Goal: Information Seeking & Learning: Learn about a topic

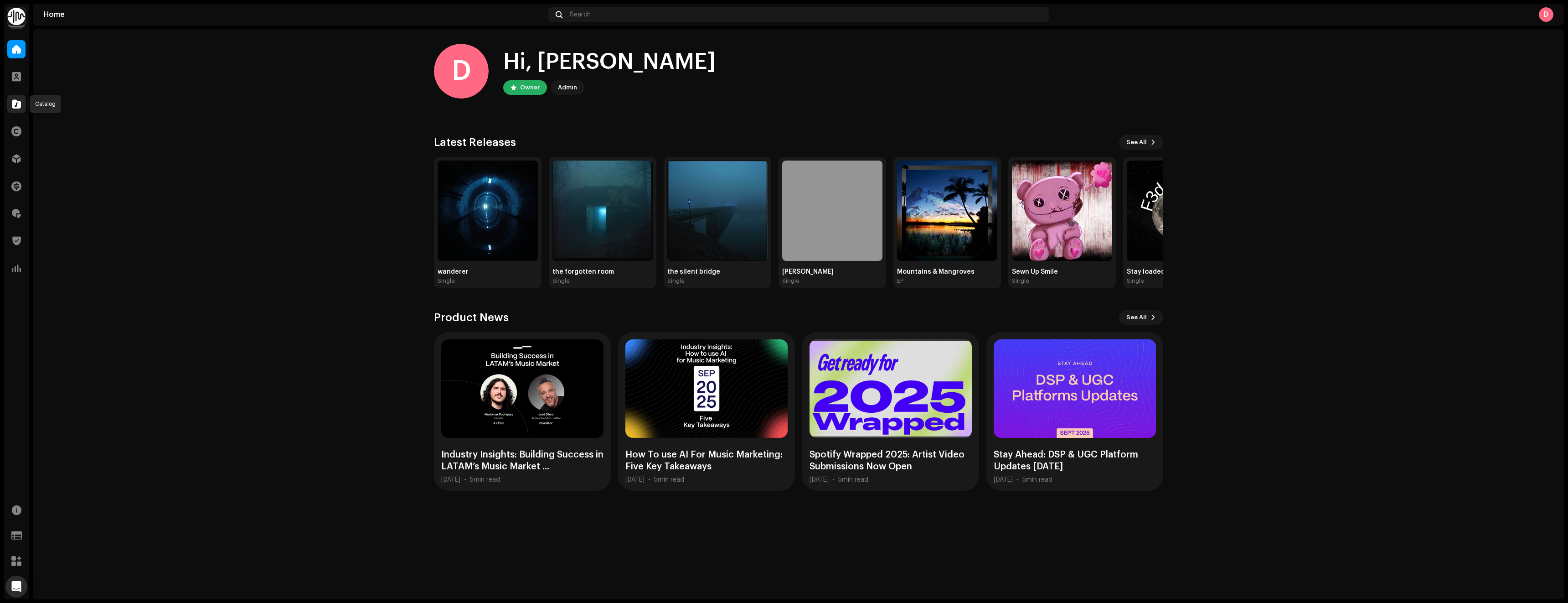
click at [12, 107] on span at bounding box center [16, 104] width 9 height 7
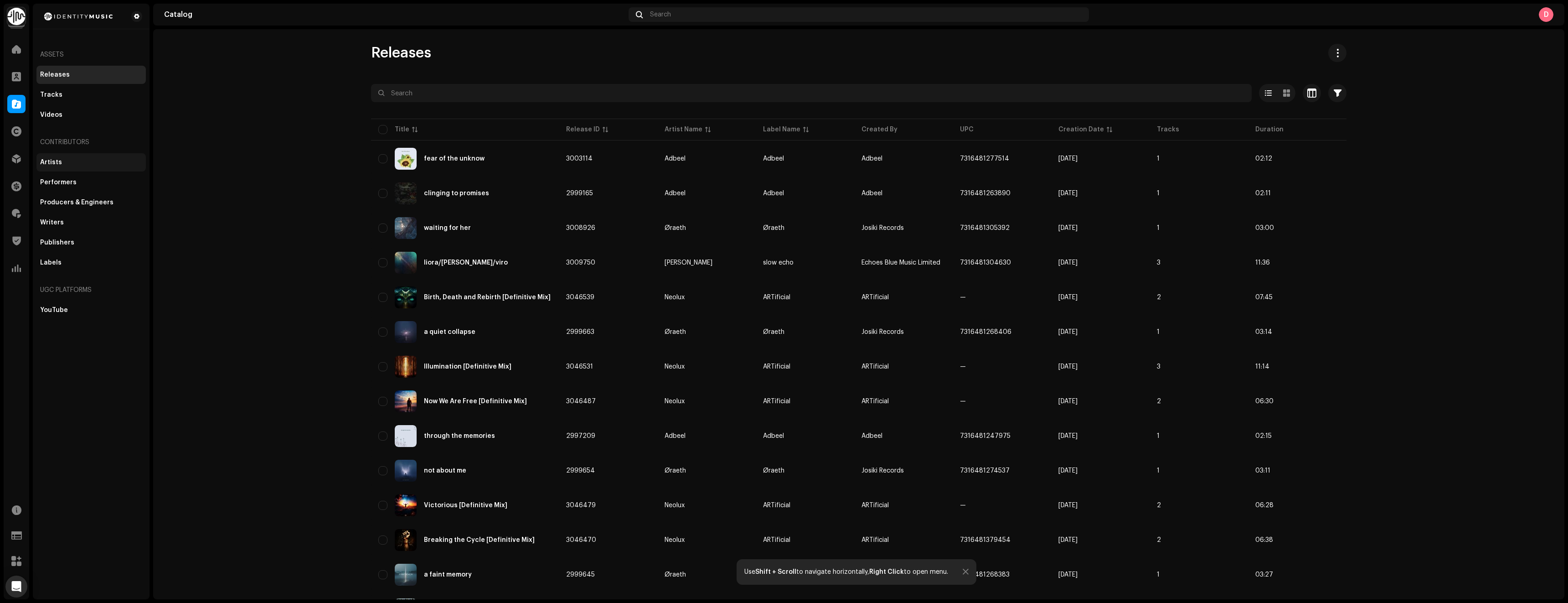
click at [85, 156] on div "Artists" at bounding box center [91, 163] width 110 height 18
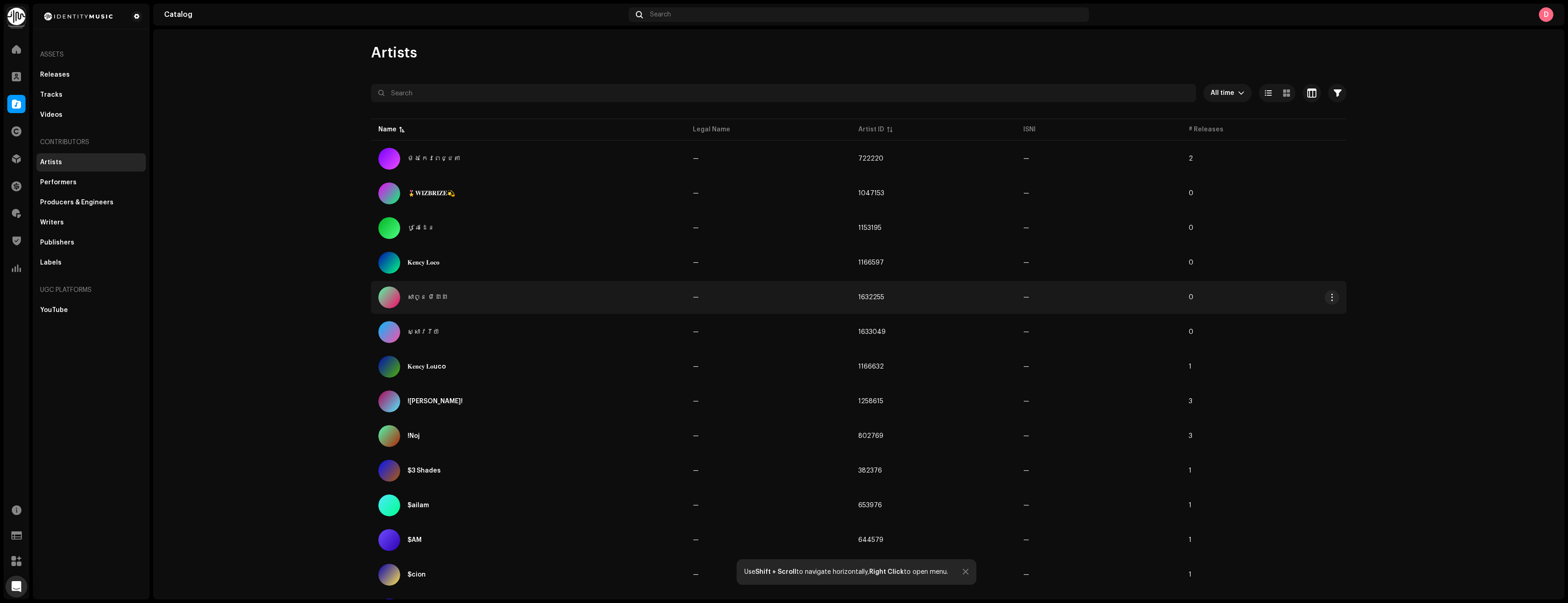
scroll to position [399, 0]
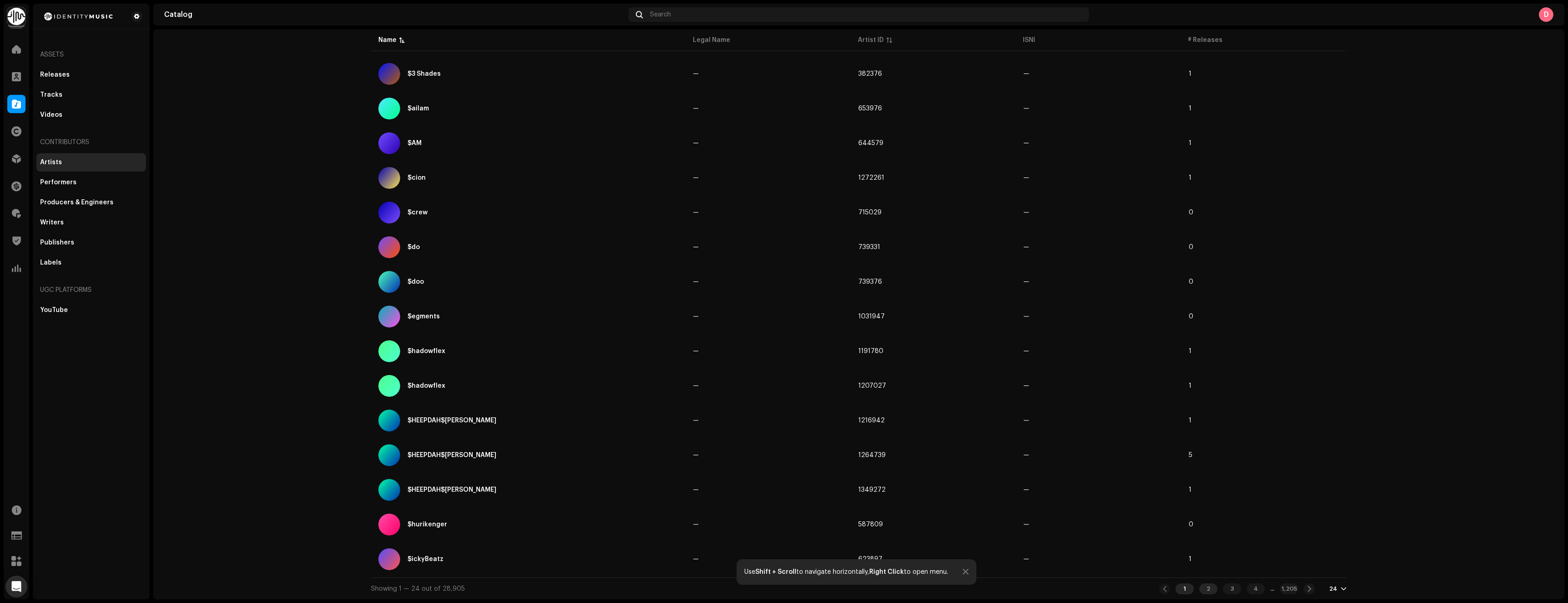
click at [1200, 333] on div "2" at bounding box center [1208, 589] width 18 height 11
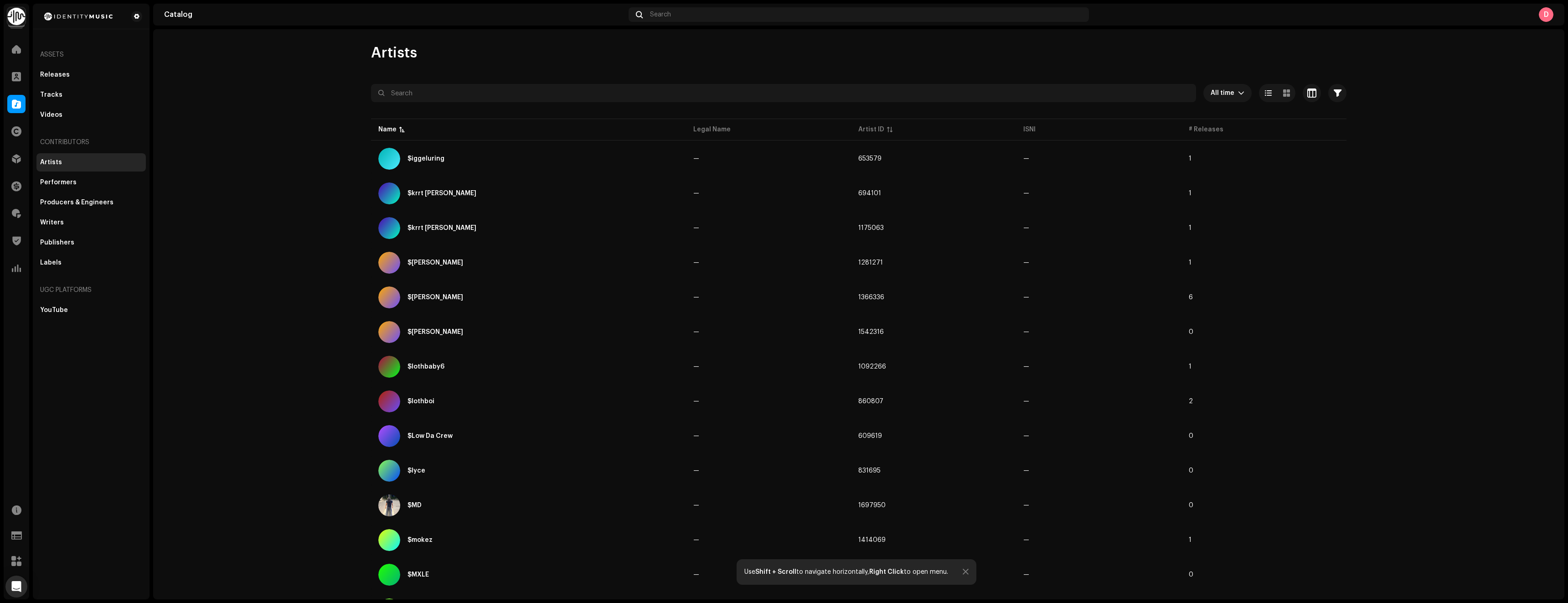
scroll to position [399, 0]
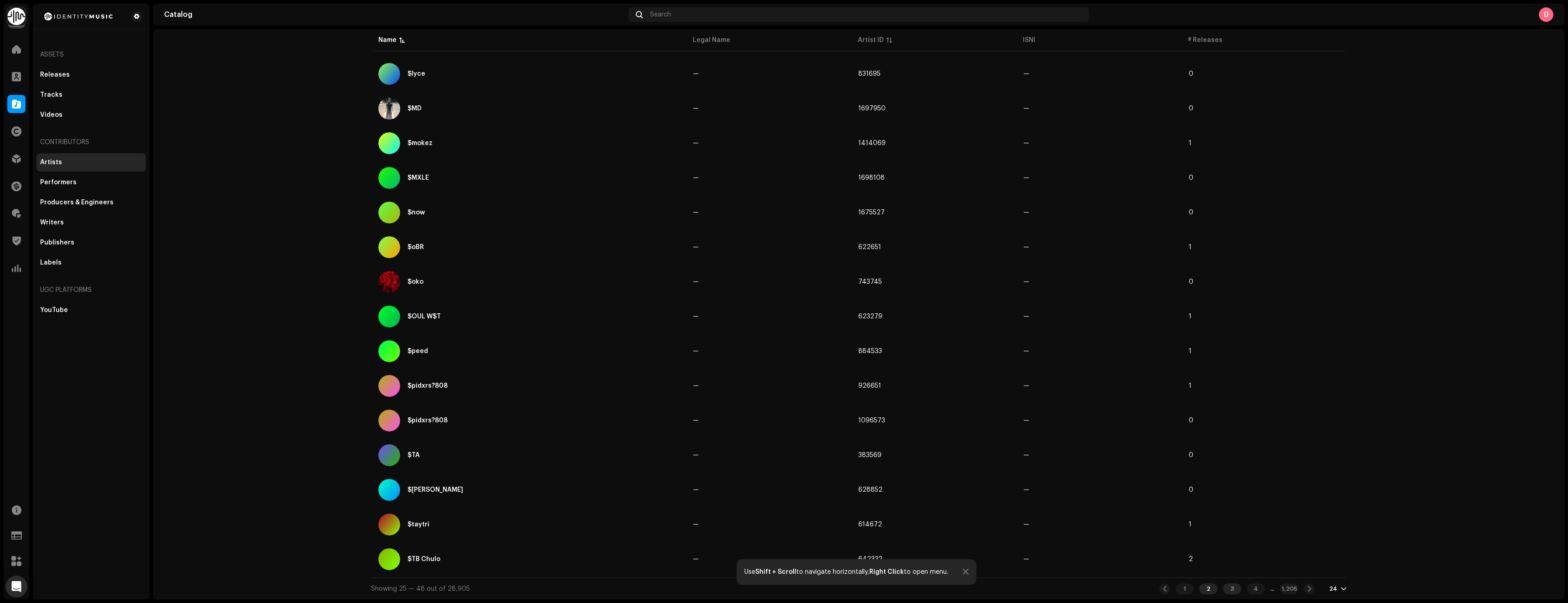
click at [1223, 333] on div "3" at bounding box center [1232, 589] width 18 height 11
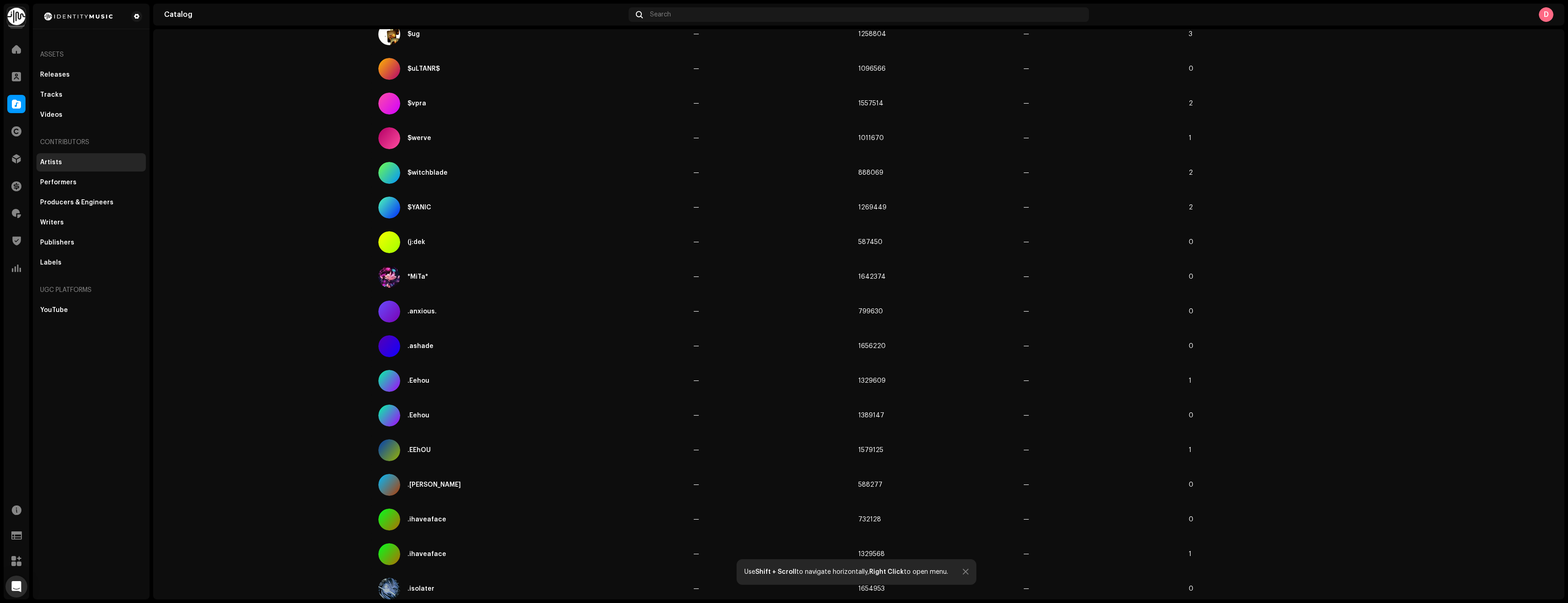
scroll to position [399, 0]
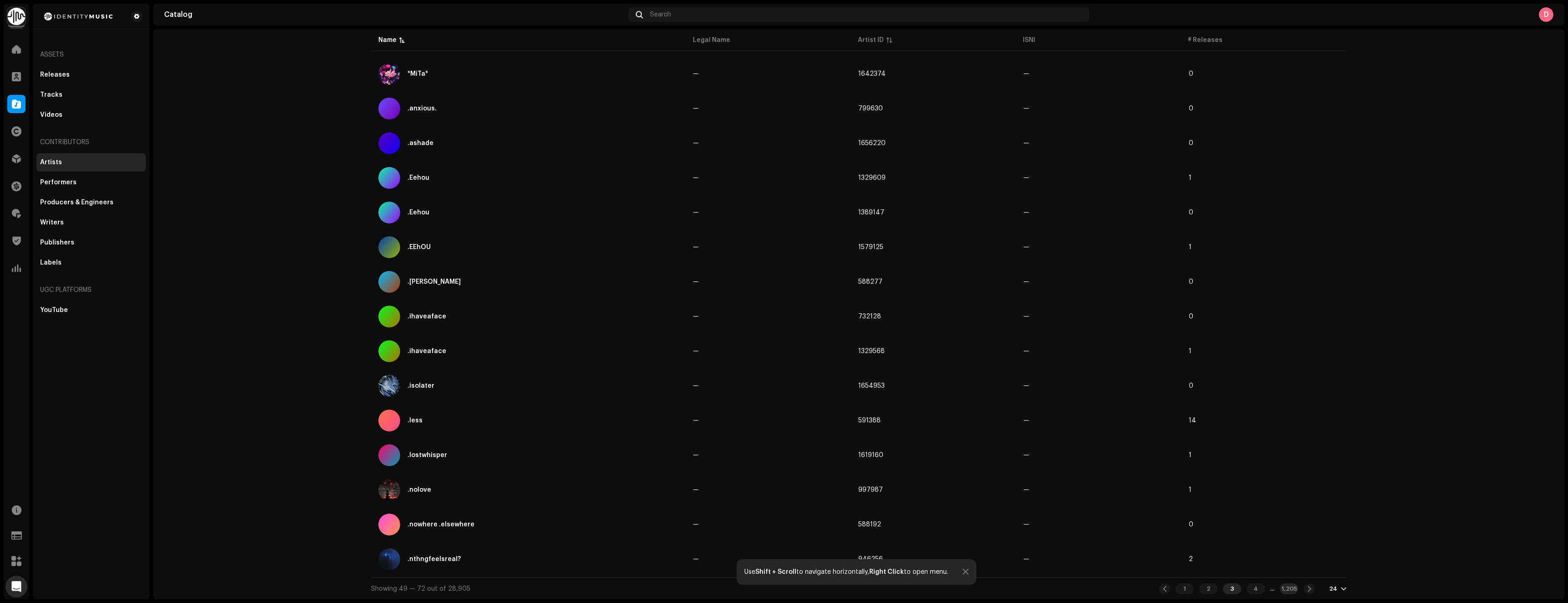
click at [1282, 333] on div "1,205" at bounding box center [1289, 589] width 18 height 11
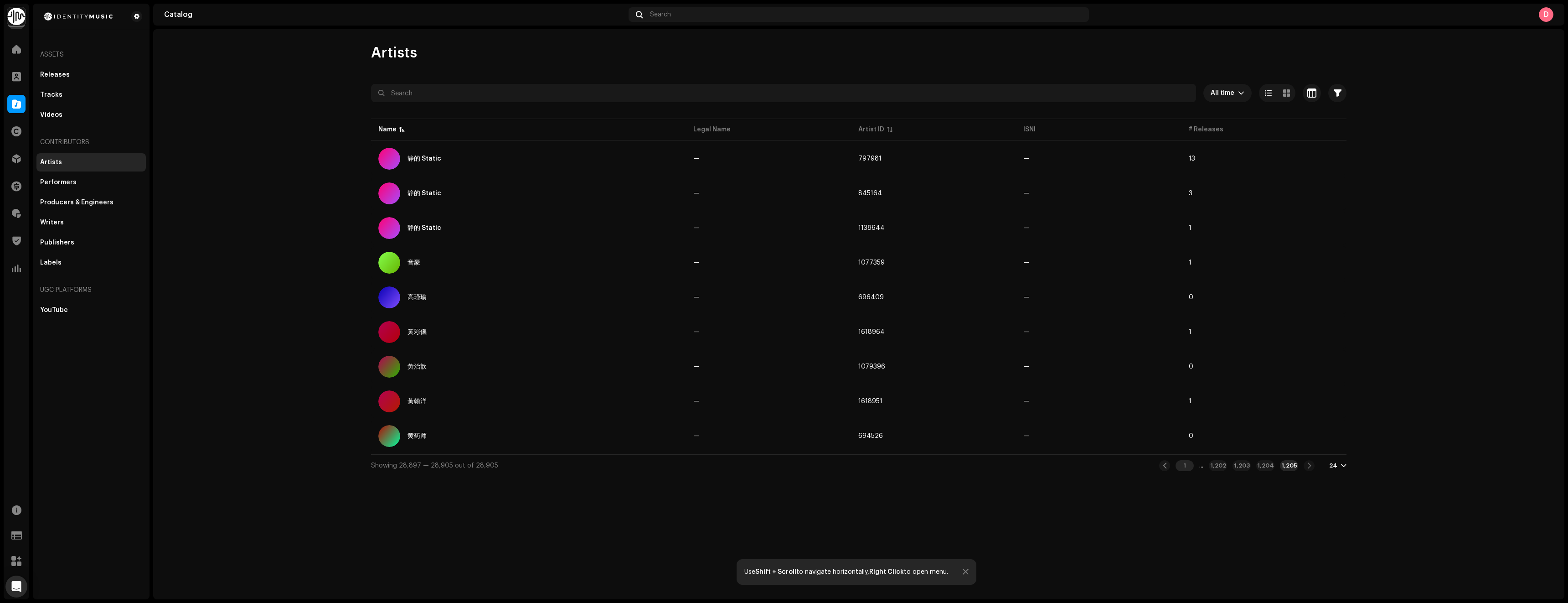
click at [1180, 333] on div "1" at bounding box center [1185, 466] width 18 height 11
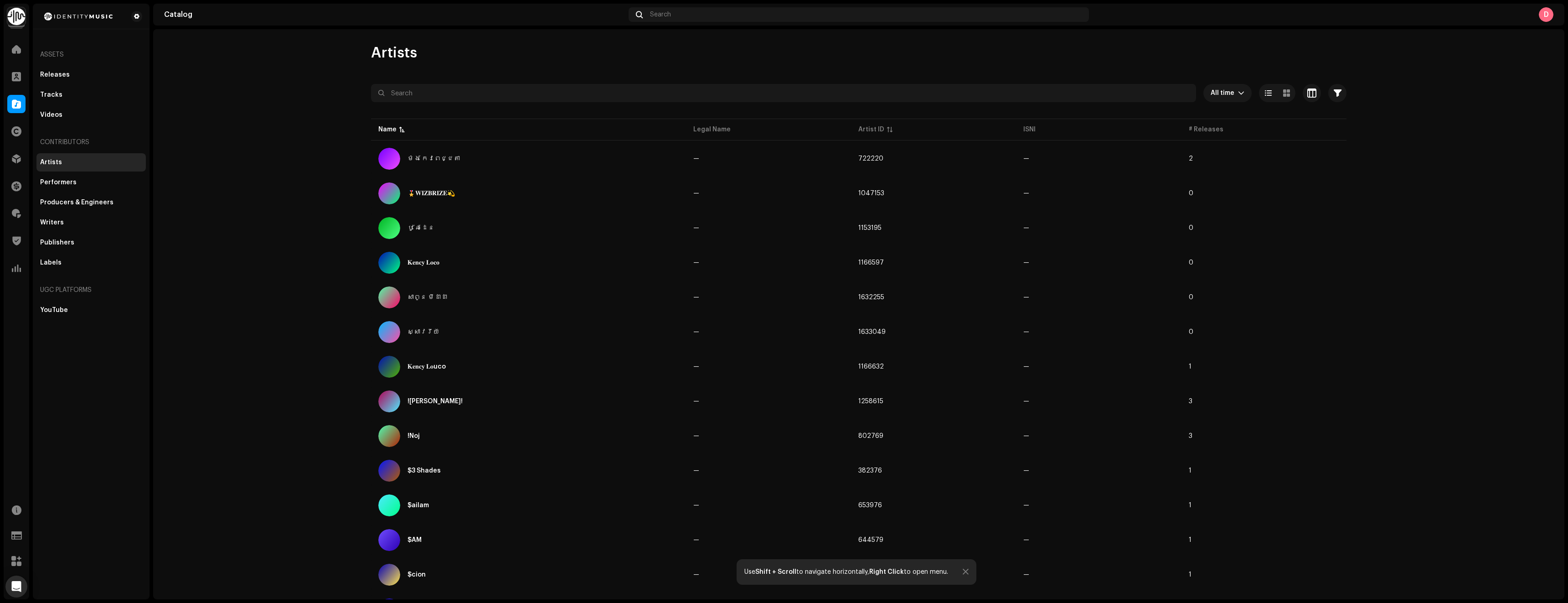
scroll to position [399, 0]
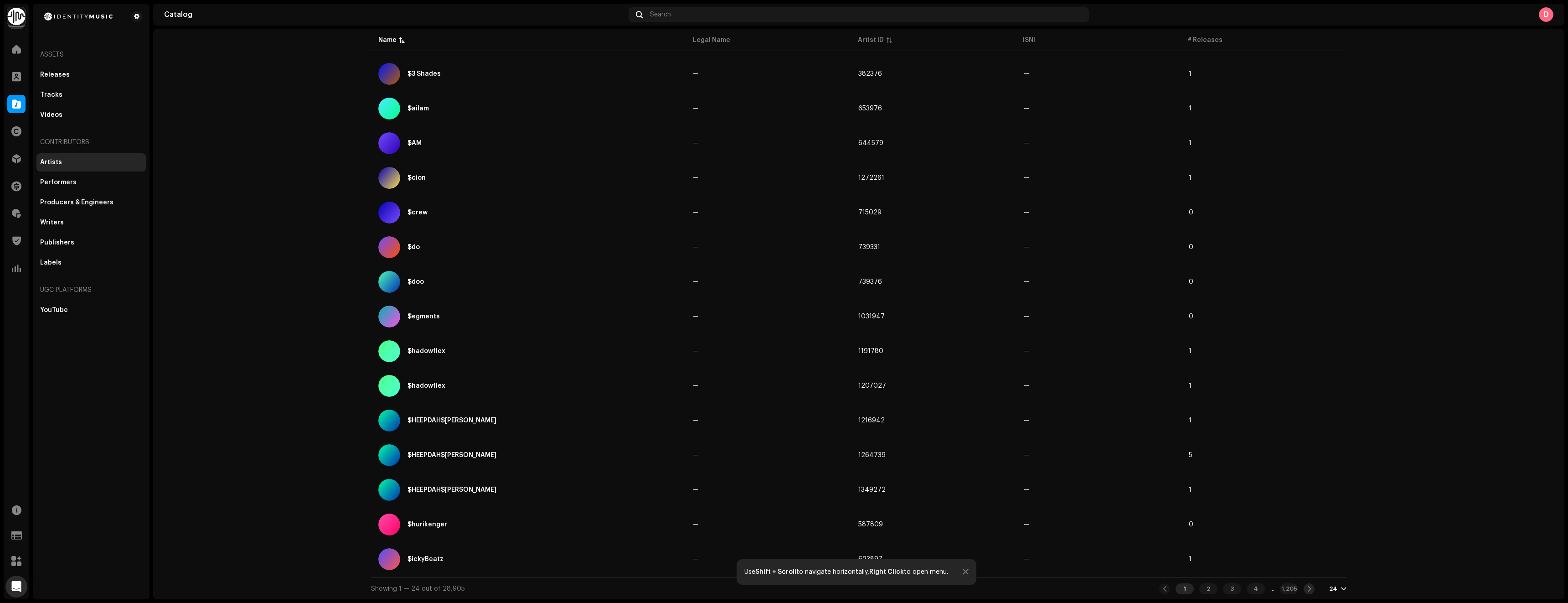
click at [1311, 333] on div at bounding box center [1309, 589] width 11 height 11
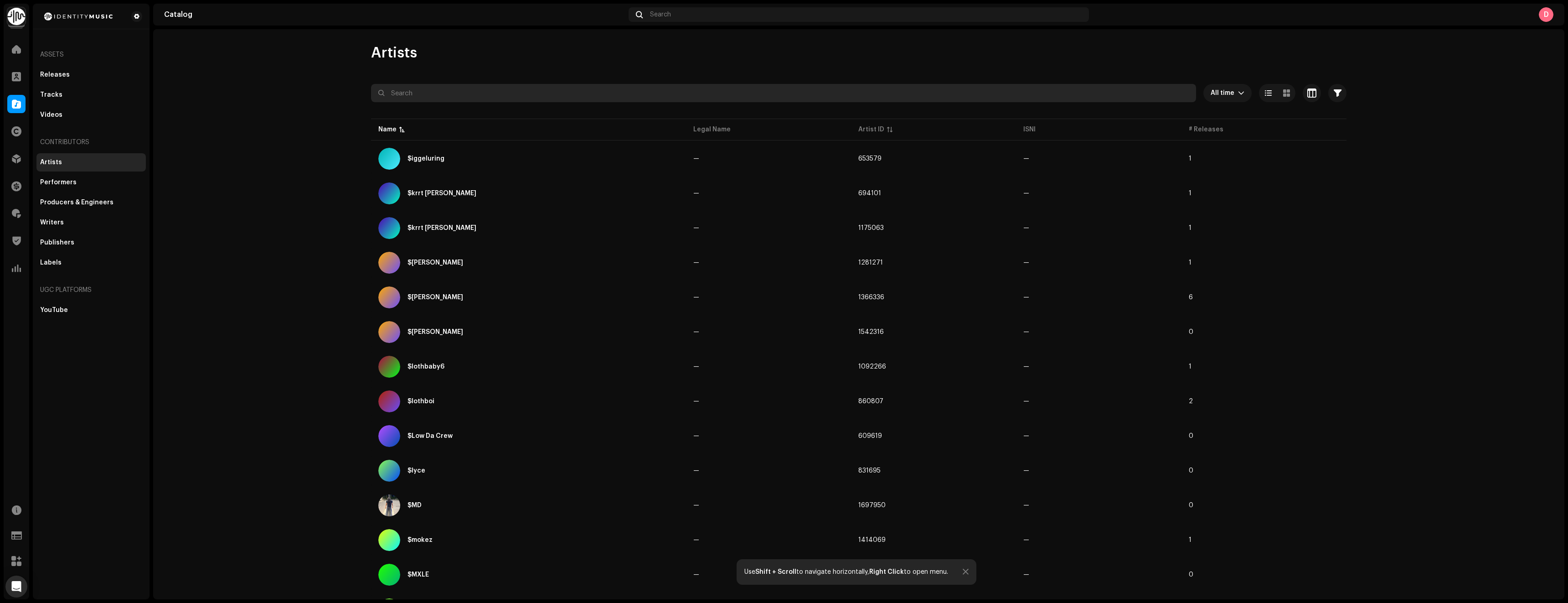
click at [457, 85] on input "text" at bounding box center [783, 93] width 825 height 18
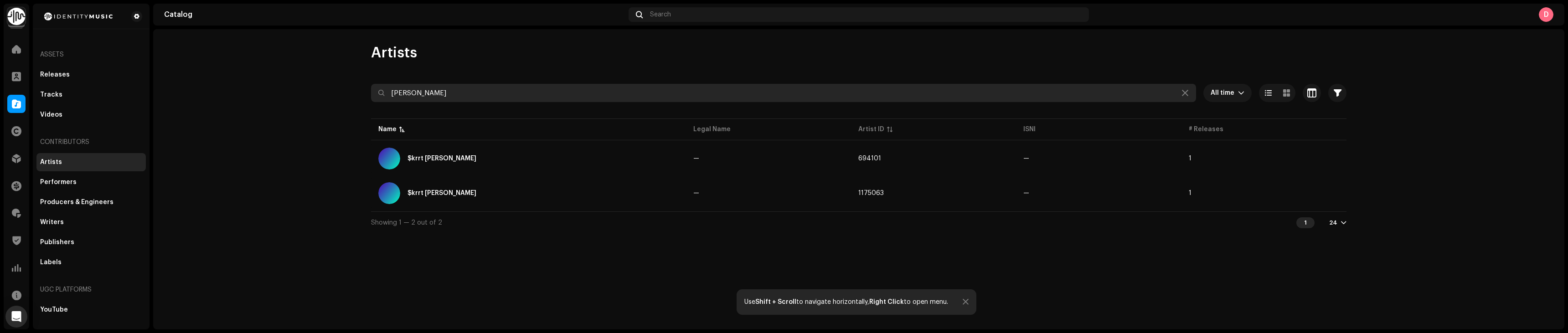
click at [444, 92] on input "cobain" at bounding box center [783, 93] width 825 height 18
type input "c"
click at [444, 92] on input "cobain" at bounding box center [783, 93] width 825 height 18
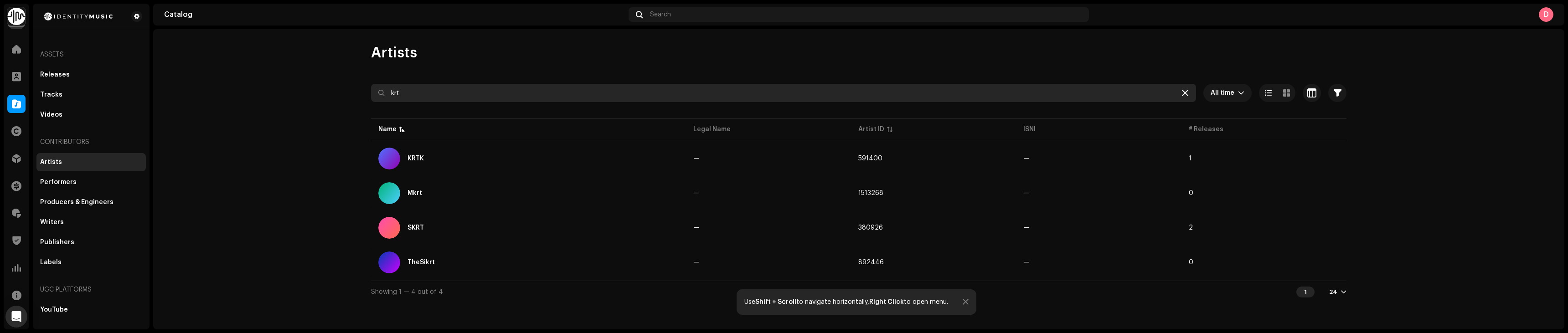
type input "krt"
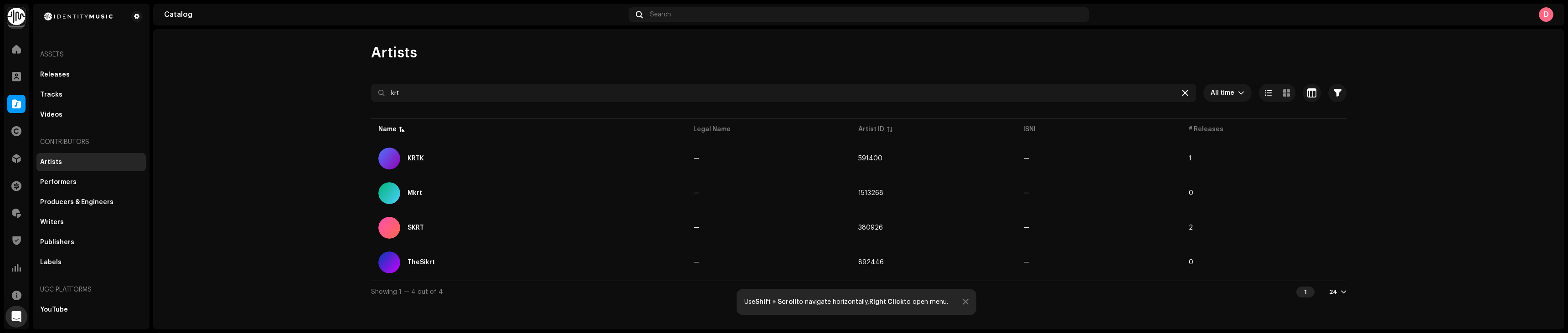
click at [1188, 93] on icon at bounding box center [1185, 93] width 6 height 7
